Goal: Information Seeking & Learning: Learn about a topic

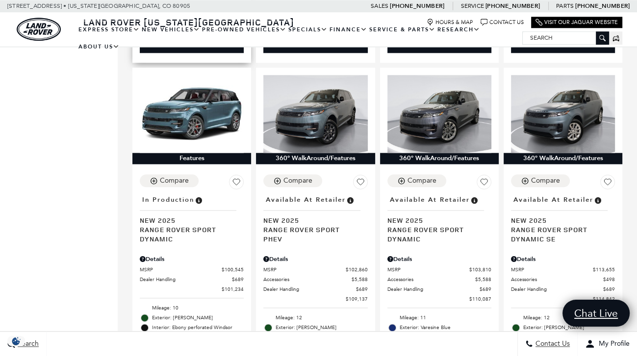
scroll to position [1005, 0]
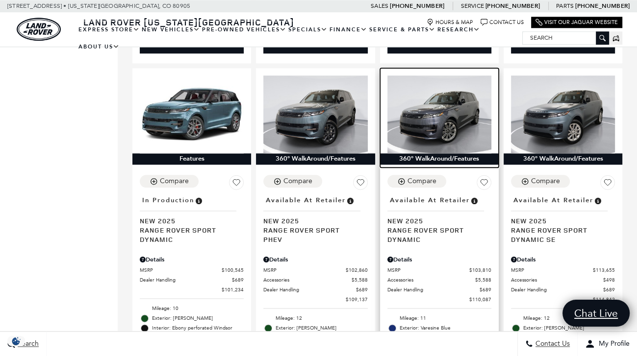
click at [435, 153] on img at bounding box center [439, 114] width 104 height 78
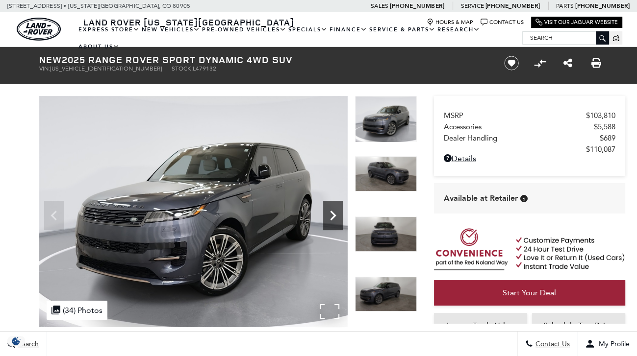
click at [331, 216] on icon "Next" at bounding box center [333, 216] width 20 height 20
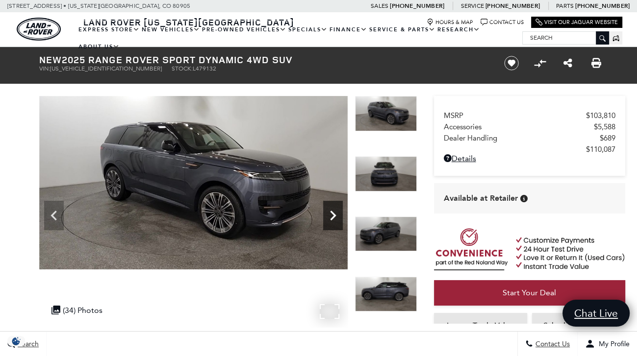
click at [331, 216] on icon "Next" at bounding box center [333, 216] width 20 height 20
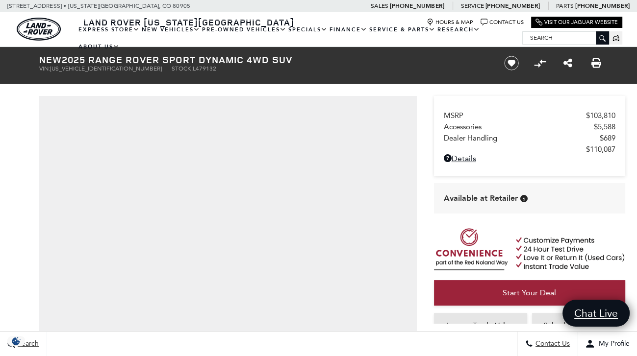
click at [331, 216] on iframe at bounding box center [228, 239] width 368 height 276
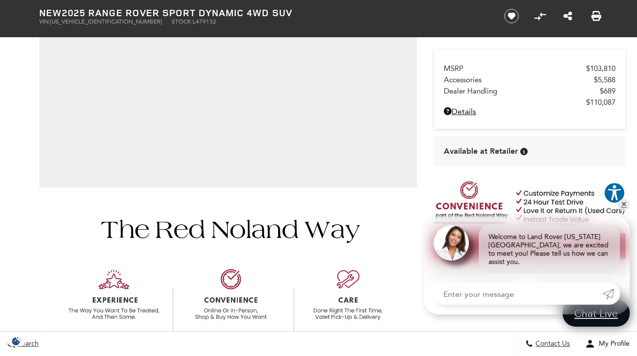
scroll to position [195, 0]
